Goal: Information Seeking & Learning: Learn about a topic

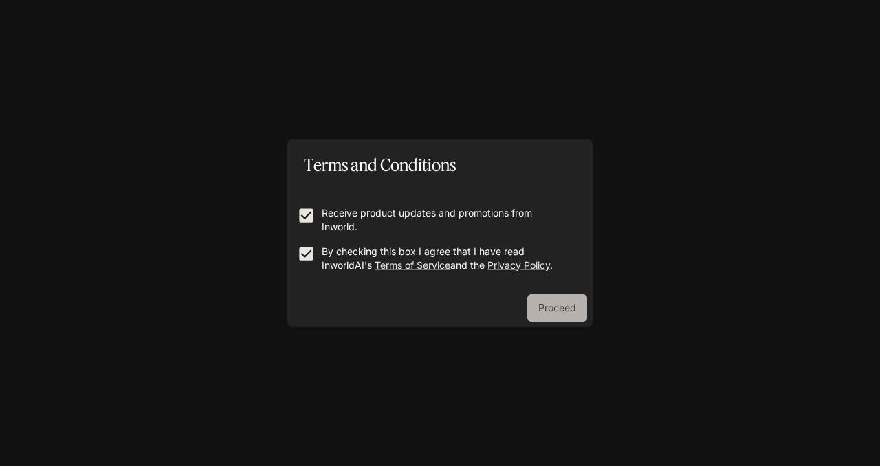
click at [543, 305] on button "Proceed" at bounding box center [557, 308] width 60 height 28
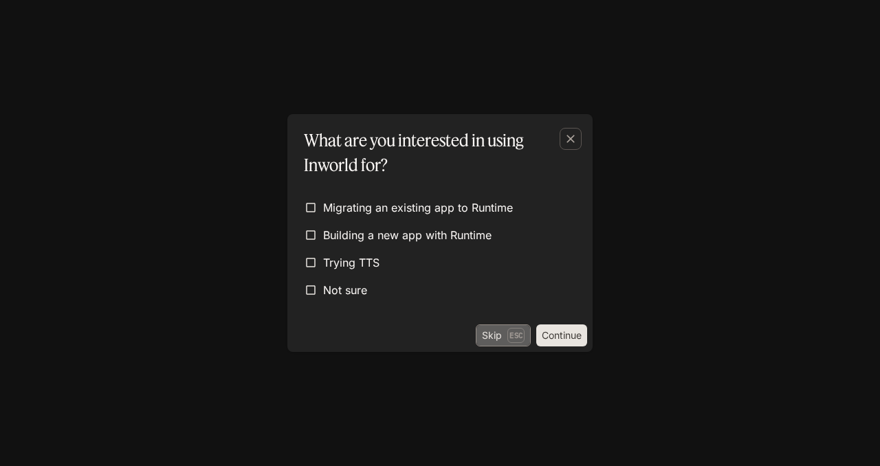
click at [493, 340] on button "Skip Esc" at bounding box center [503, 336] width 55 height 22
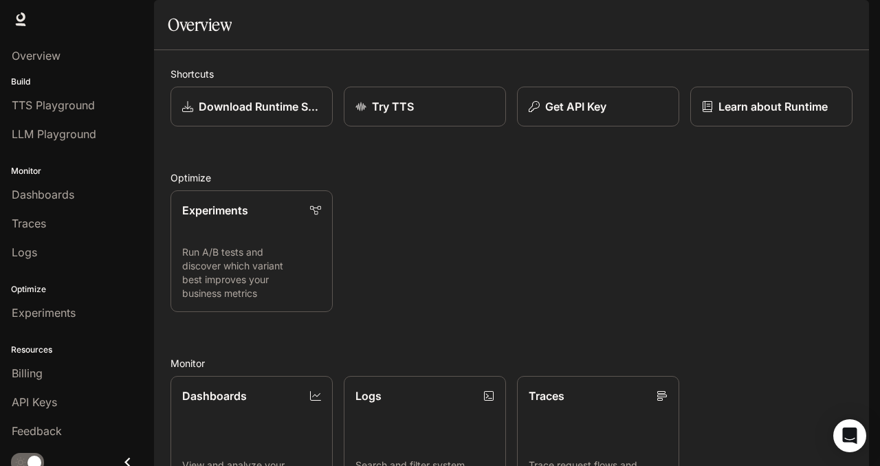
click at [777, 14] on span "Documentation" at bounding box center [789, 19] width 68 height 17
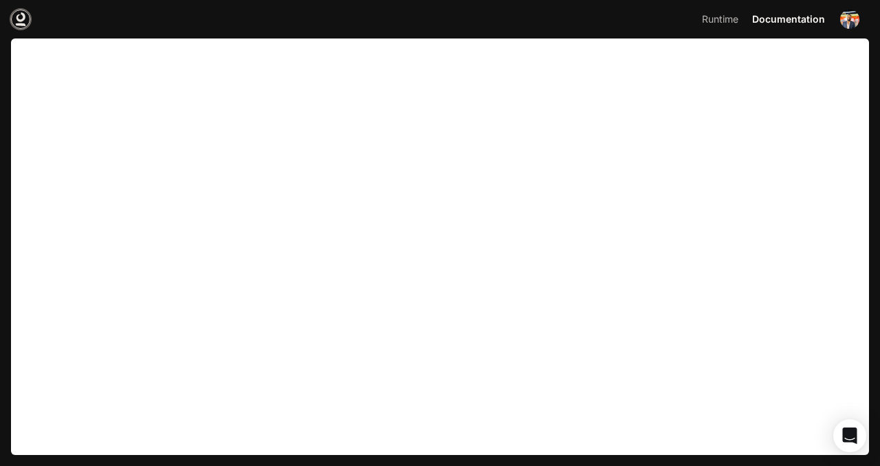
click at [21, 18] on icon at bounding box center [21, 19] width 14 height 14
